Goal: Task Accomplishment & Management: Manage account settings

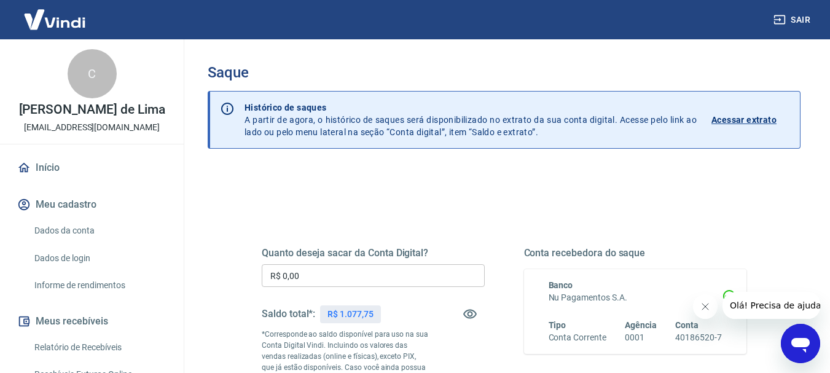
drag, startPoint x: 361, startPoint y: 262, endPoint x: 357, endPoint y: 268, distance: 7.0
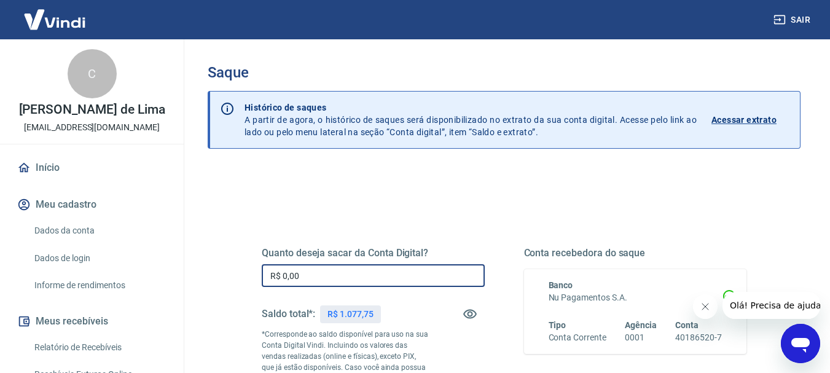
click at [357, 268] on input "R$ 0,00" at bounding box center [373, 275] width 223 height 23
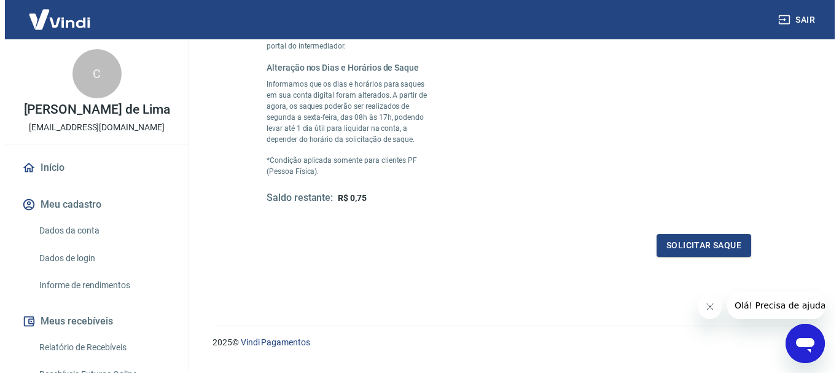
scroll to position [371, 0]
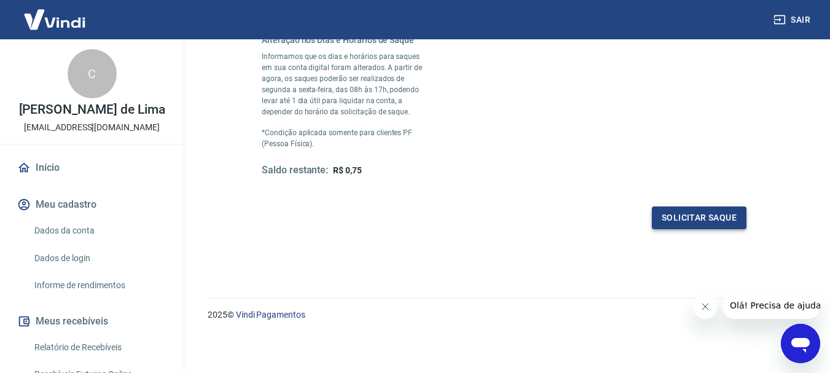
type input "R$ 1.077,00"
click at [675, 222] on button "Solicitar saque" at bounding box center [698, 217] width 95 height 23
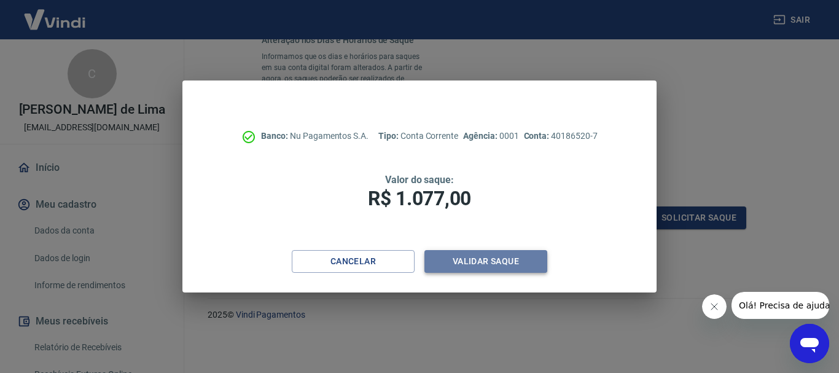
click at [460, 271] on button "Validar saque" at bounding box center [485, 261] width 123 height 23
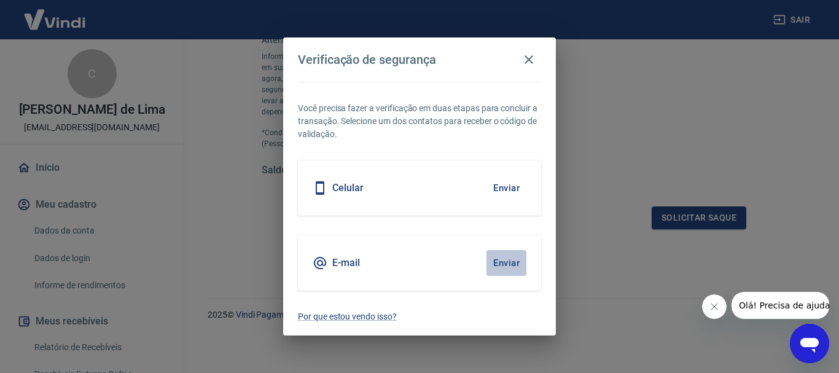
click at [507, 261] on button "Enviar" at bounding box center [506, 263] width 40 height 26
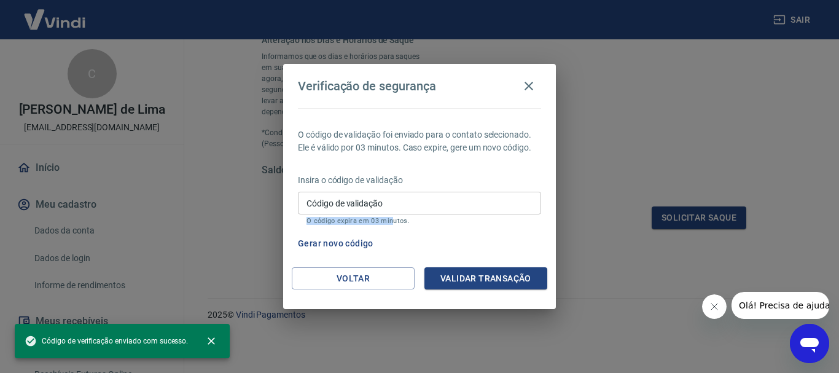
drag, startPoint x: 392, startPoint y: 216, endPoint x: 387, endPoint y: 204, distance: 12.1
click at [387, 204] on div "Código de validação Código de validação O código expira em 03 minutos." at bounding box center [419, 208] width 243 height 33
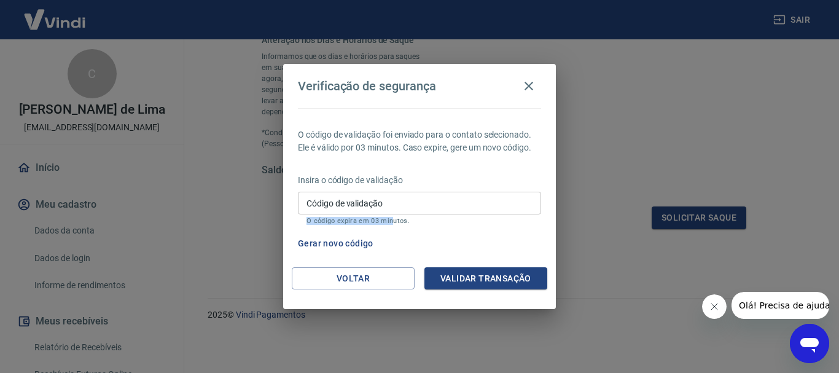
click at [387, 204] on input "Código de validação" at bounding box center [419, 203] width 243 height 23
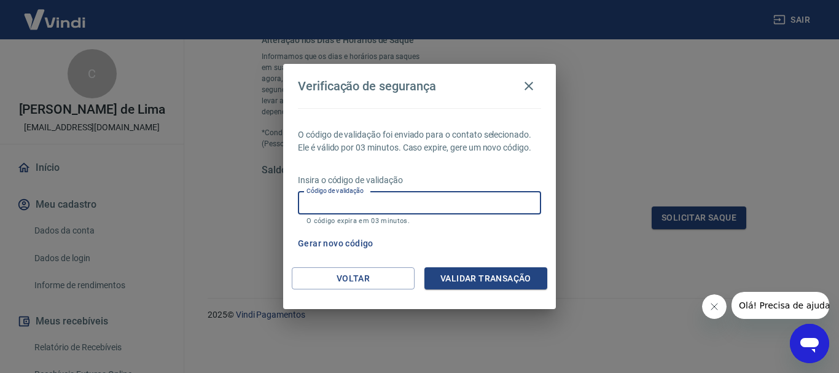
paste input "156659"
type input "156659"
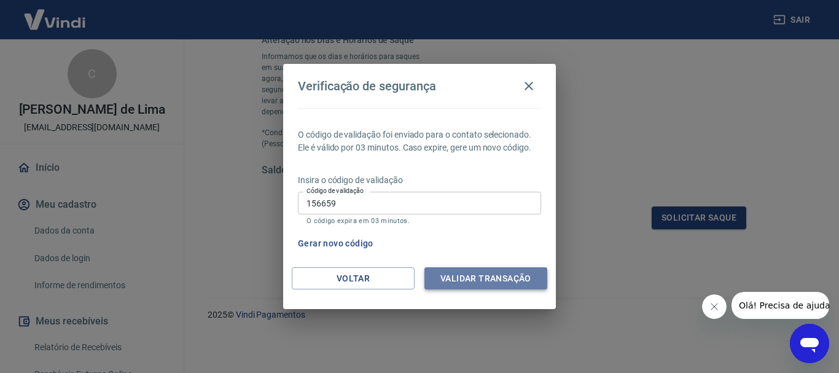
click at [459, 285] on button "Validar transação" at bounding box center [485, 278] width 123 height 23
